Goal: Information Seeking & Learning: Learn about a topic

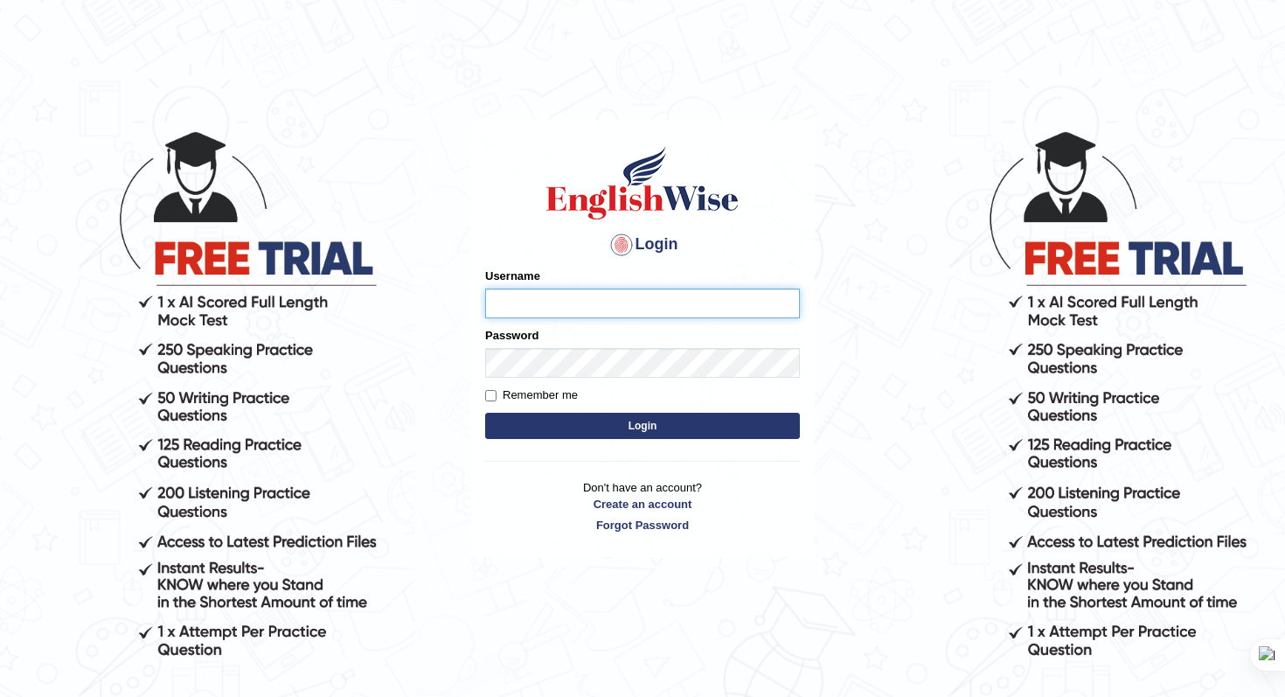
type input "Daksh_599"
click at [488, 388] on label "Remember me" at bounding box center [531, 394] width 93 height 17
click at [488, 390] on input "Remember me" at bounding box center [490, 395] width 11 height 11
checkbox input "true"
click at [629, 423] on button "Login" at bounding box center [642, 426] width 315 height 26
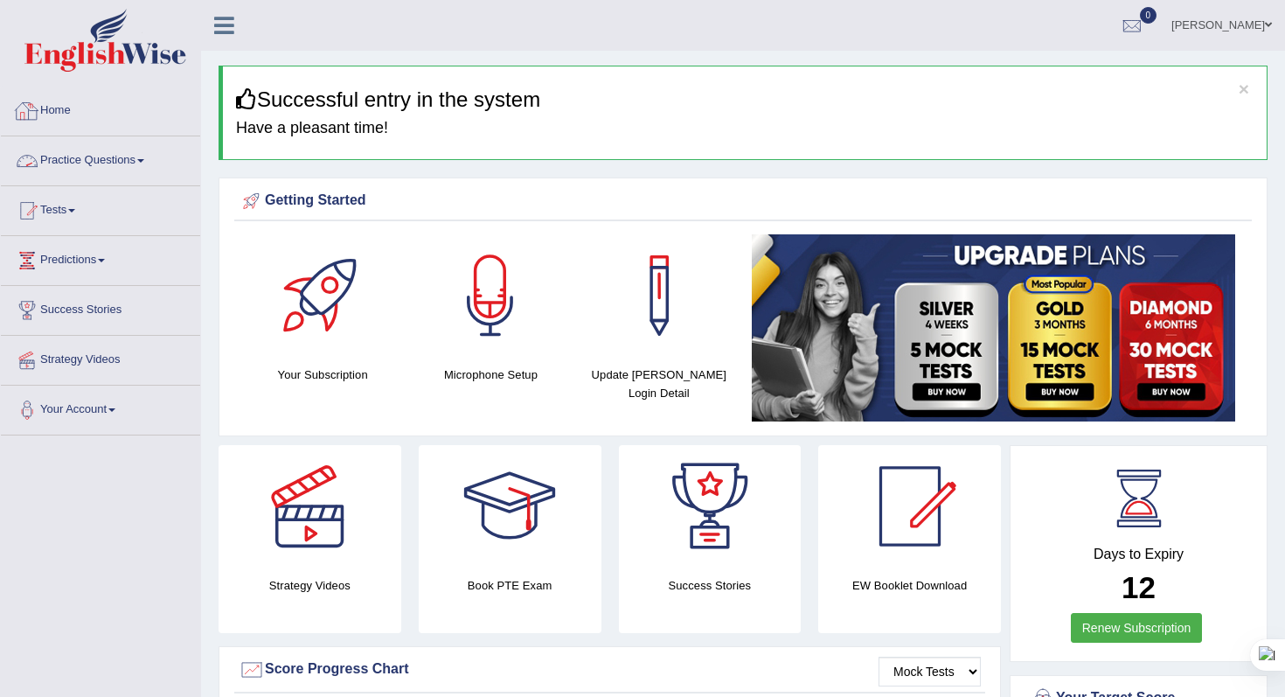
click at [108, 157] on link "Practice Questions" at bounding box center [100, 158] width 199 height 44
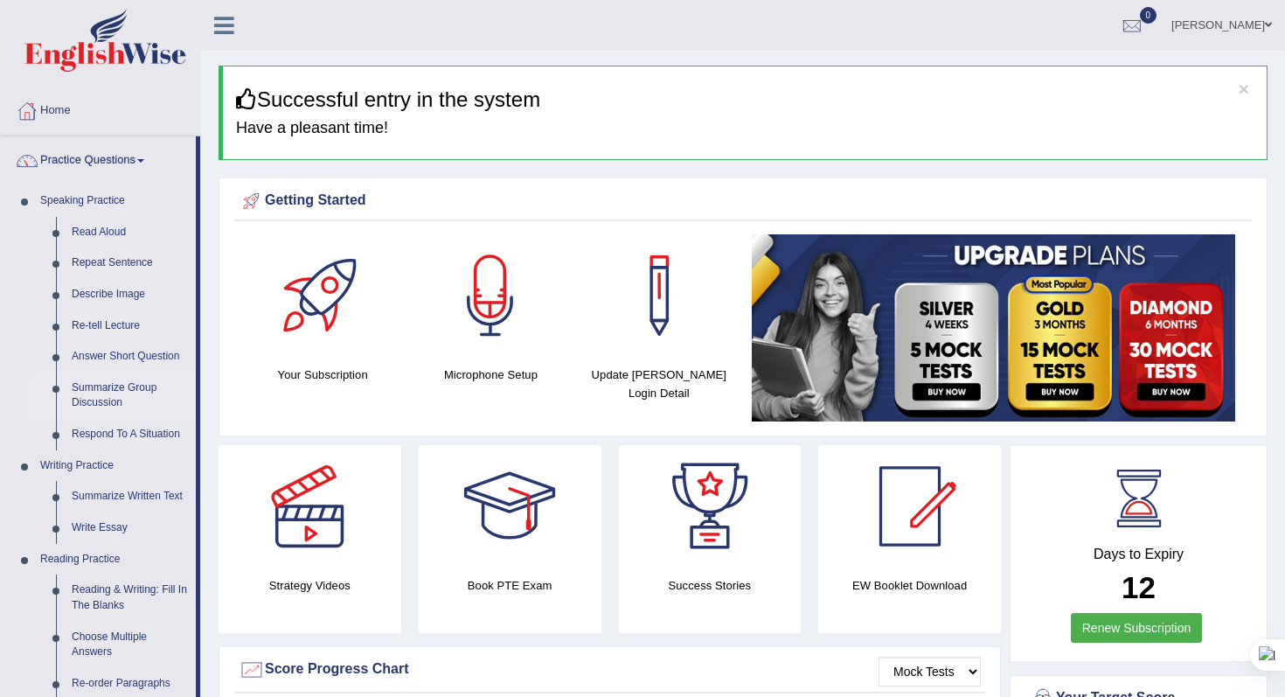
click at [107, 386] on link "Summarize Group Discussion" at bounding box center [130, 395] width 132 height 46
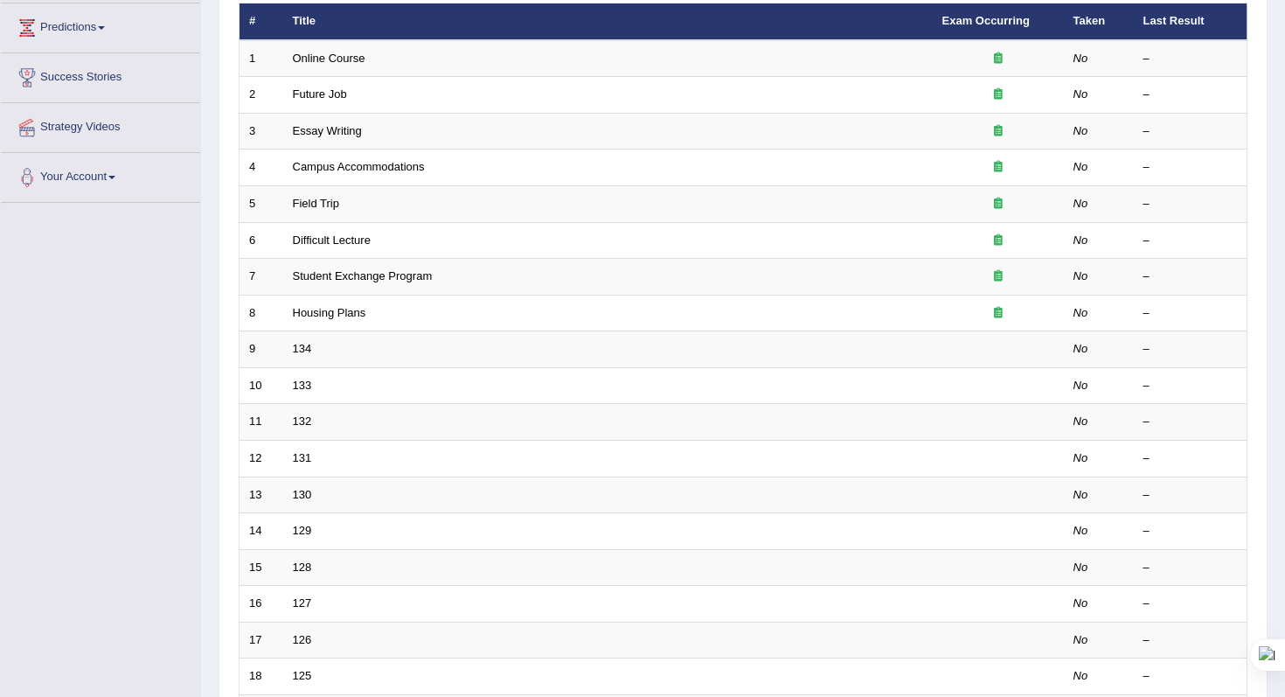
scroll to position [245, 0]
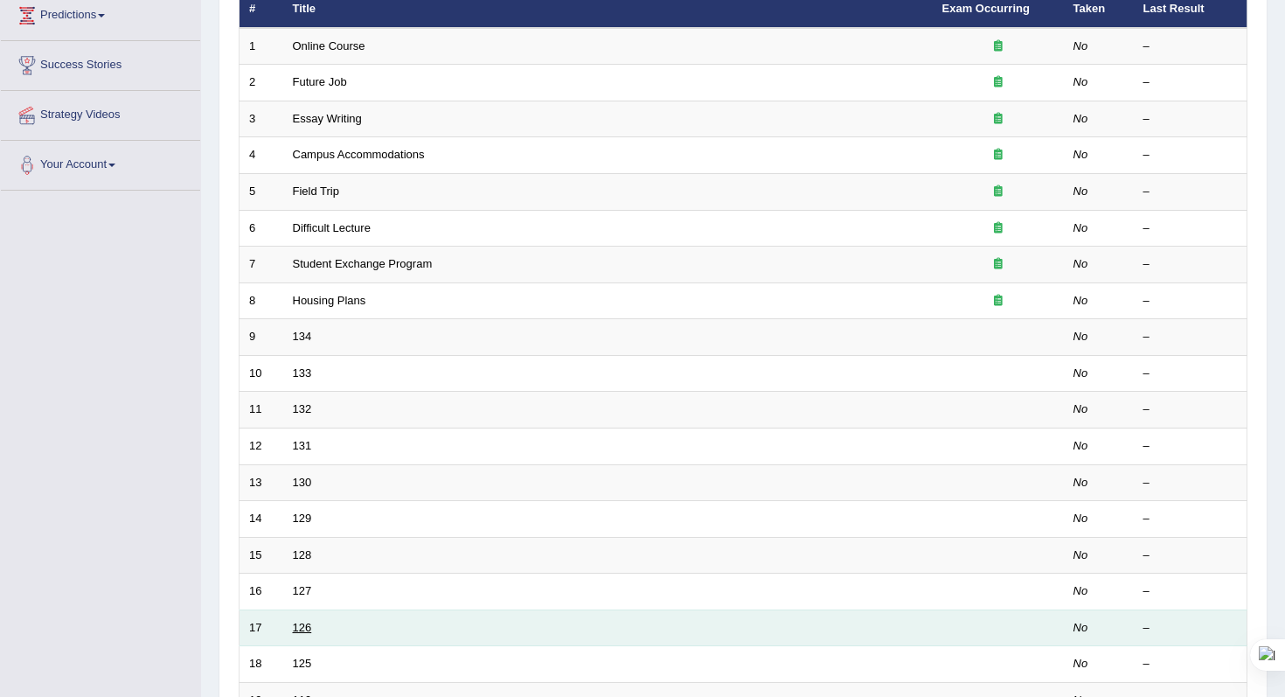
click at [296, 624] on link "126" at bounding box center [302, 627] width 19 height 13
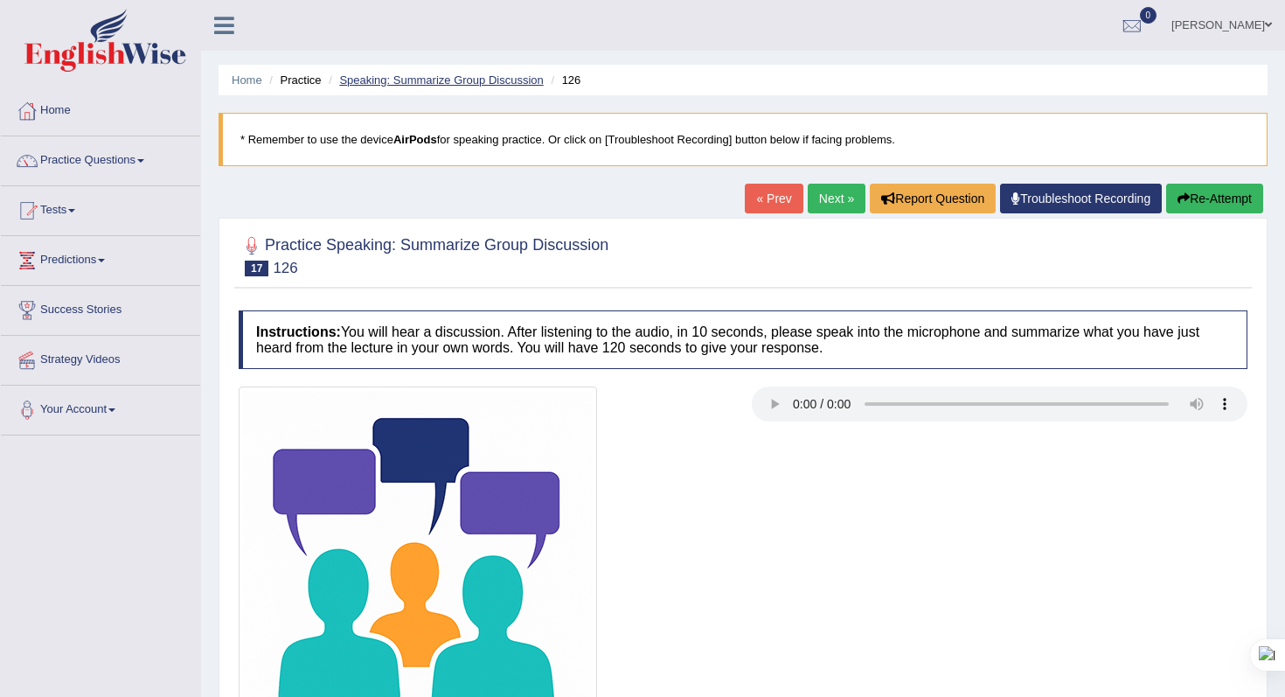
click at [406, 78] on link "Speaking: Summarize Group Discussion" at bounding box center [441, 79] width 204 height 13
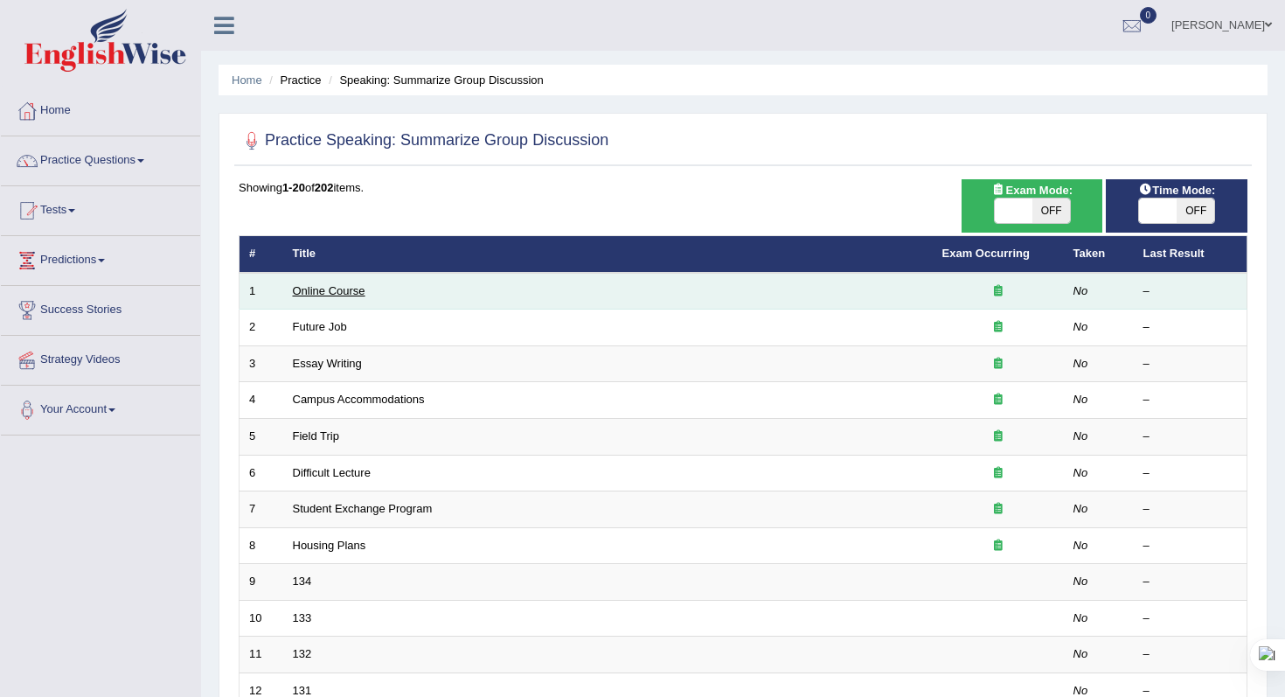
click at [320, 288] on link "Online Course" at bounding box center [329, 290] width 73 height 13
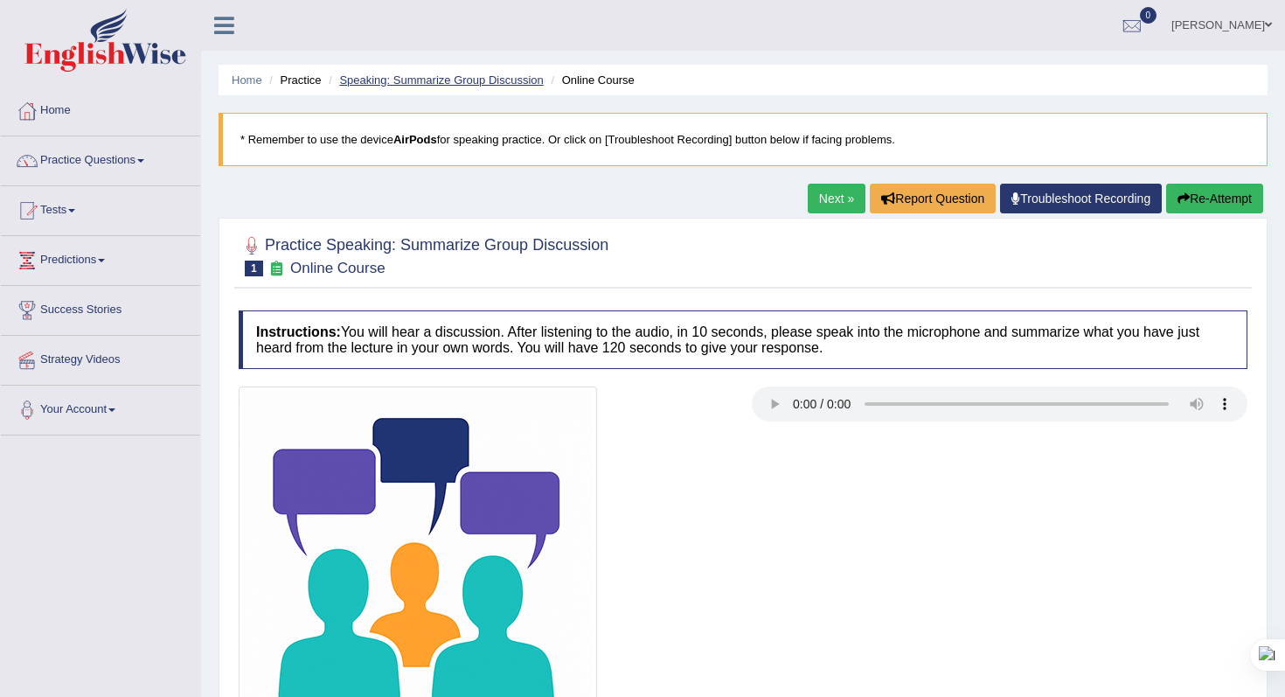
click at [469, 80] on link "Speaking: Summarize Group Discussion" at bounding box center [441, 79] width 204 height 13
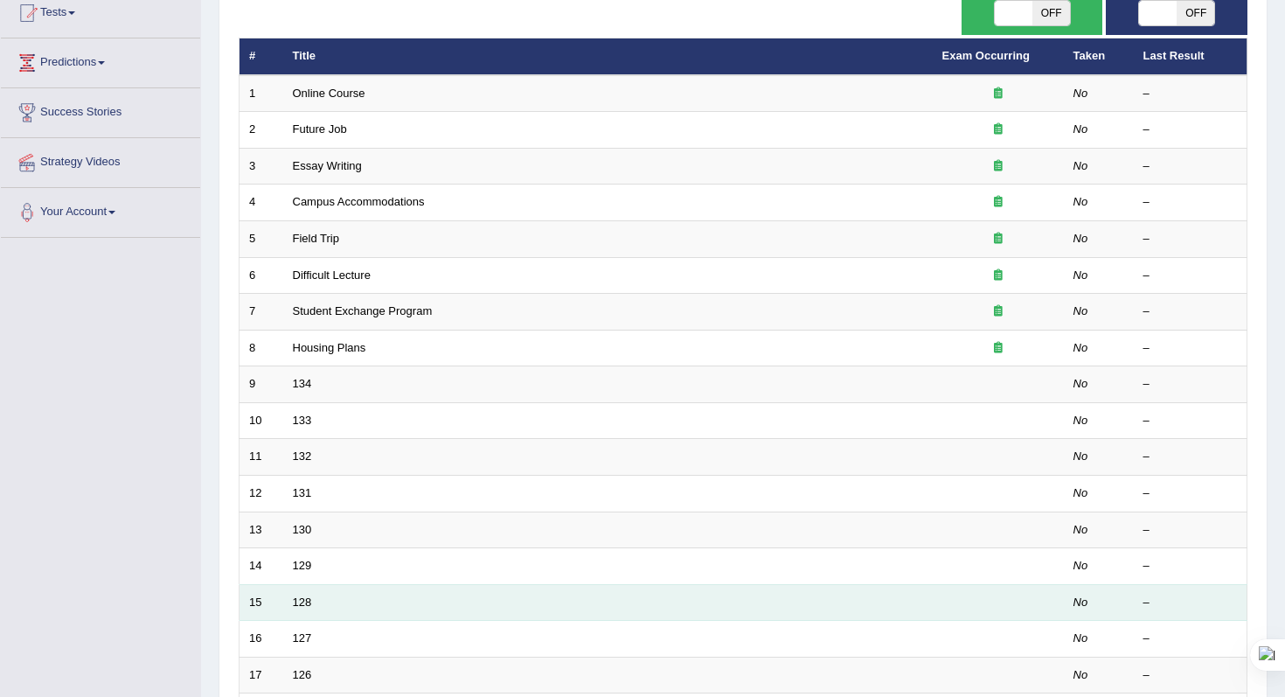
scroll to position [210, 0]
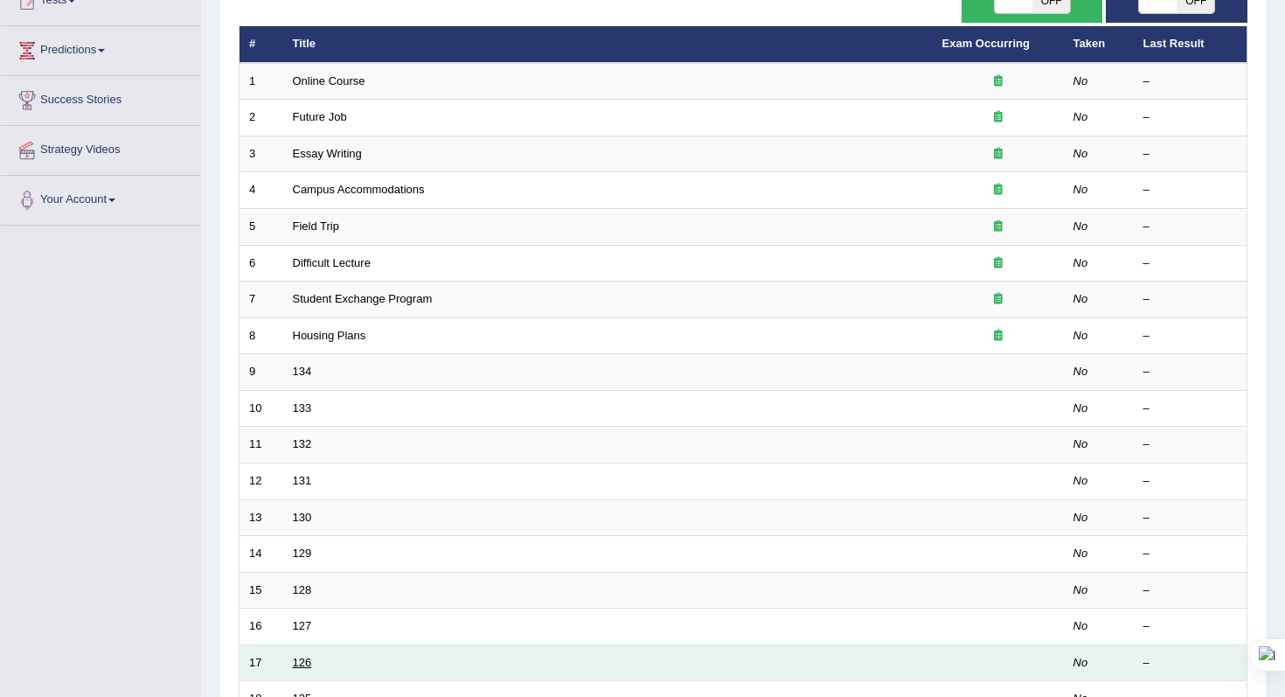
click at [302, 656] on link "126" at bounding box center [302, 662] width 19 height 13
